Goal: Task Accomplishment & Management: Use online tool/utility

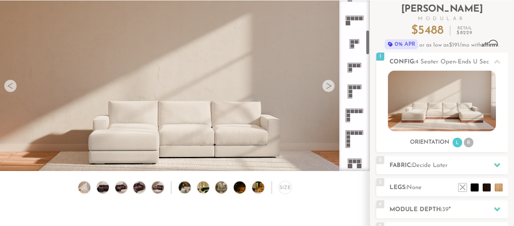
scroll to position [224, 0]
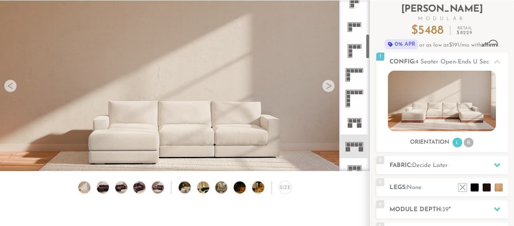
drag, startPoint x: 367, startPoint y: 12, endPoint x: 365, endPoint y: 45, distance: 33.4
click at [365, 45] on div at bounding box center [354, 85] width 30 height 171
click at [353, 146] on rect at bounding box center [352, 145] width 4 height 4
click at [467, 145] on li "R" at bounding box center [468, 143] width 10 height 10
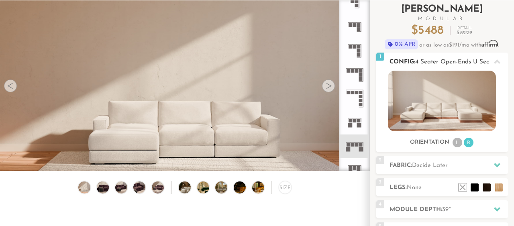
click at [455, 143] on li "L" at bounding box center [457, 143] width 10 height 10
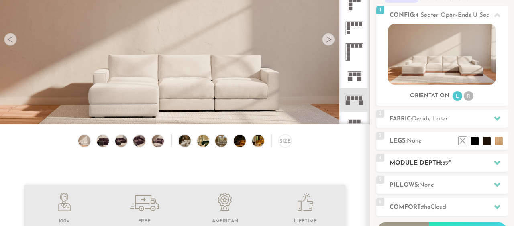
scroll to position [100, 0]
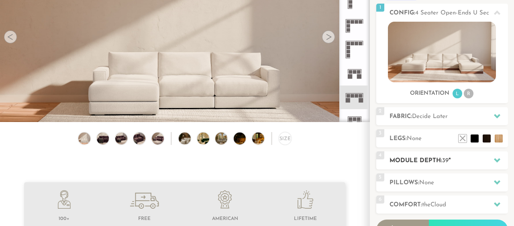
click at [469, 165] on h2 "Module Depth: 39 "" at bounding box center [448, 160] width 118 height 9
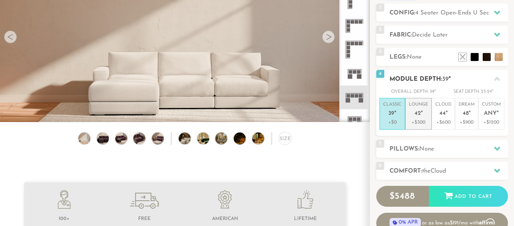
click at [421, 113] on em """ at bounding box center [422, 113] width 2 height 7
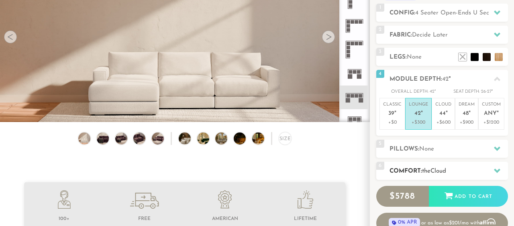
click at [444, 172] on span "Cloud" at bounding box center [438, 171] width 16 height 6
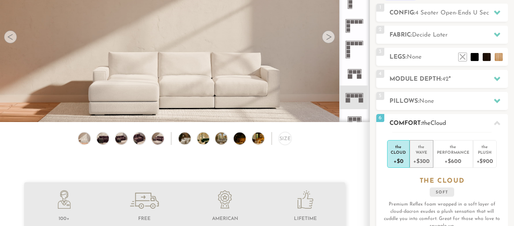
click at [425, 150] on div "Wave" at bounding box center [421, 152] width 16 height 6
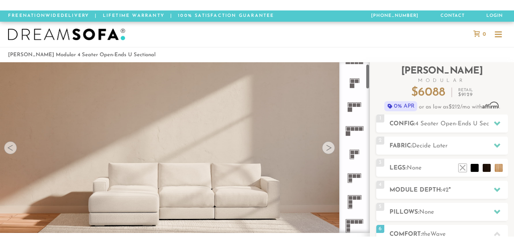
scroll to position [2, 0]
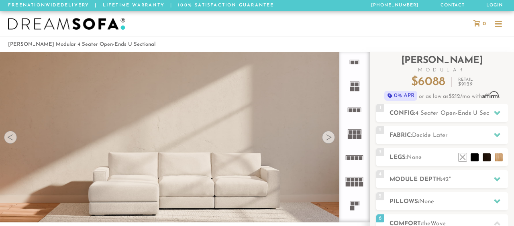
click at [330, 138] on div at bounding box center [328, 137] width 13 height 13
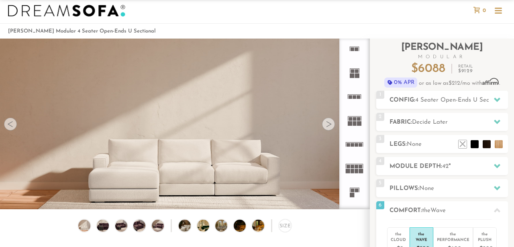
scroll to position [22, 0]
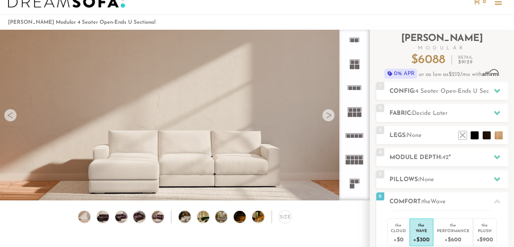
click at [10, 115] on div at bounding box center [10, 115] width 13 height 13
click at [361, 111] on rect at bounding box center [361, 110] width 0 height 4
click at [357, 112] on icon at bounding box center [354, 112] width 24 height 24
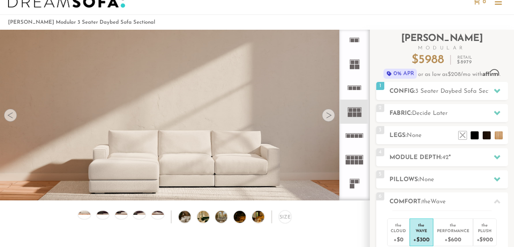
click at [357, 112] on icon at bounding box center [354, 112] width 24 height 24
